Goal: Obtain resource: Obtain resource

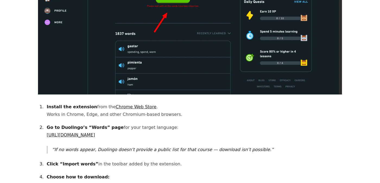
scroll to position [334, 0]
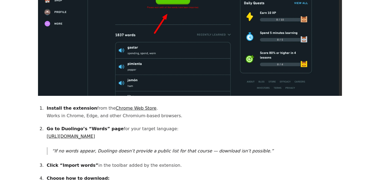
click at [126, 106] on link "Chrome Web Store" at bounding box center [136, 108] width 41 height 5
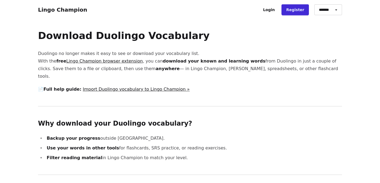
scroll to position [1, 0]
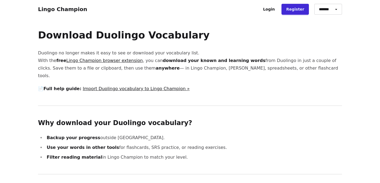
click at [123, 86] on link "Import Duolingo vocabulary to Lingo Champion »" at bounding box center [136, 88] width 107 height 5
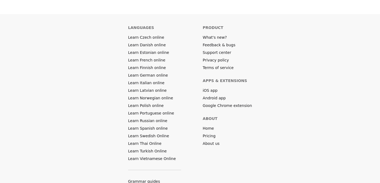
scroll to position [3063, 0]
